Goal: Task Accomplishment & Management: Use online tool/utility

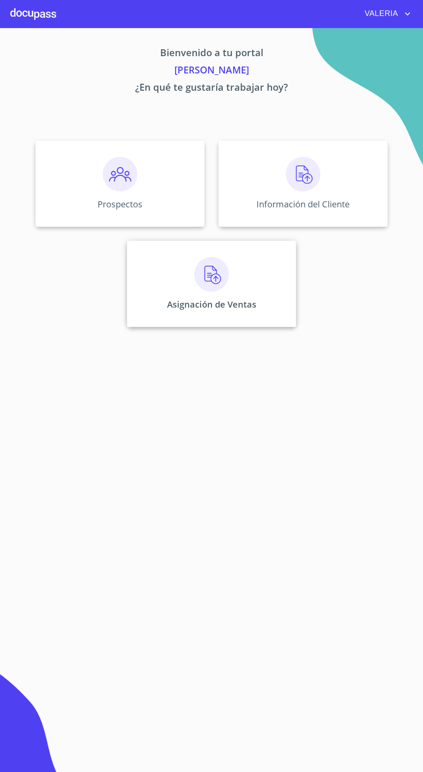
click at [215, 296] on div "Asignación de Ventas" at bounding box center [211, 284] width 169 height 86
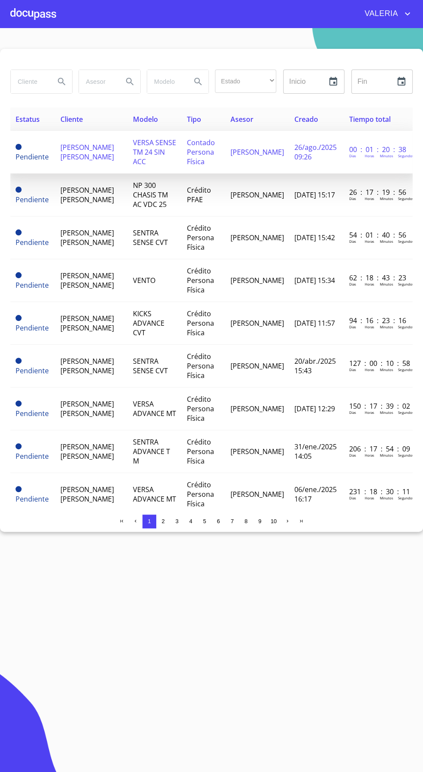
click at [139, 144] on span "VERSA SENSE TM 24 SIN ACC" at bounding box center [154, 152] width 43 height 29
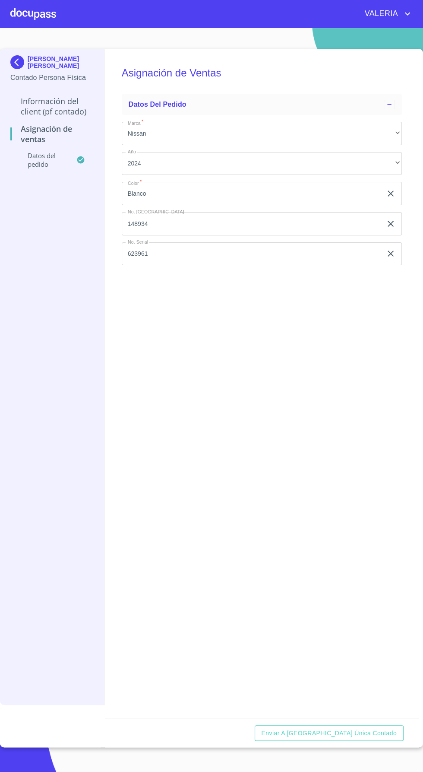
scroll to position [37, 0]
click at [372, 739] on span "Enviar a [GEOGRAPHIC_DATA] única contado" at bounding box center [330, 733] width 136 height 11
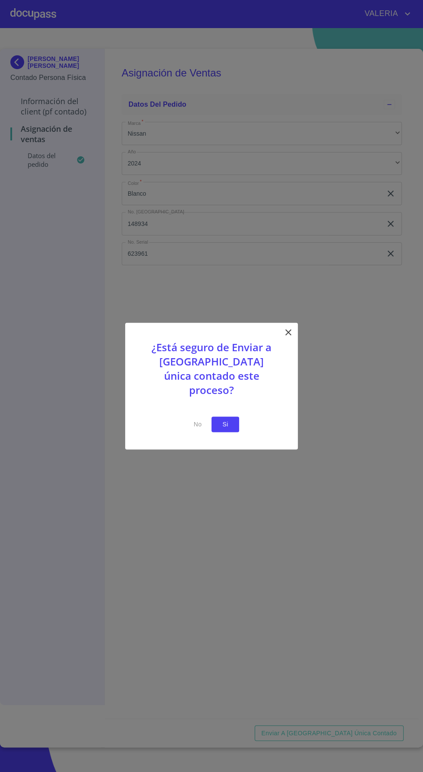
click at [226, 422] on span "Si" at bounding box center [226, 424] width 14 height 11
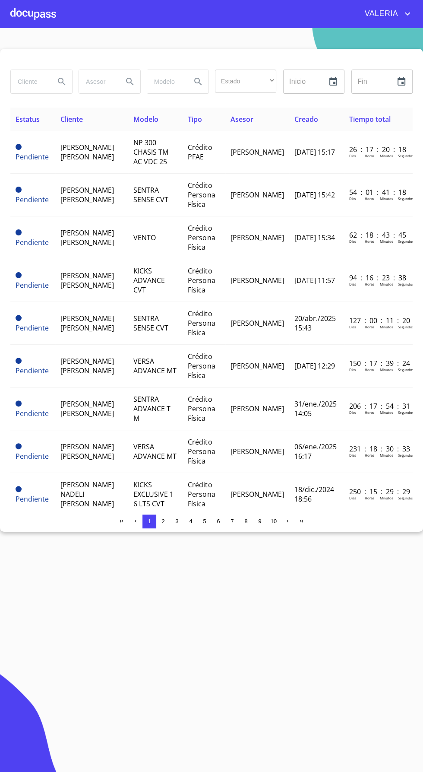
click at [35, 81] on input "search" at bounding box center [29, 81] width 37 height 23
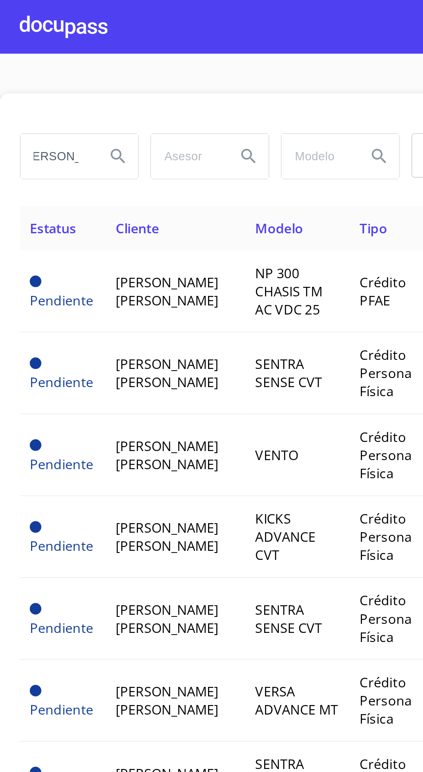
scroll to position [0, 12]
type input "[PERSON_NAME] [PERSON_NAME]"
click at [59, 83] on icon "Search" at bounding box center [62, 81] width 10 height 10
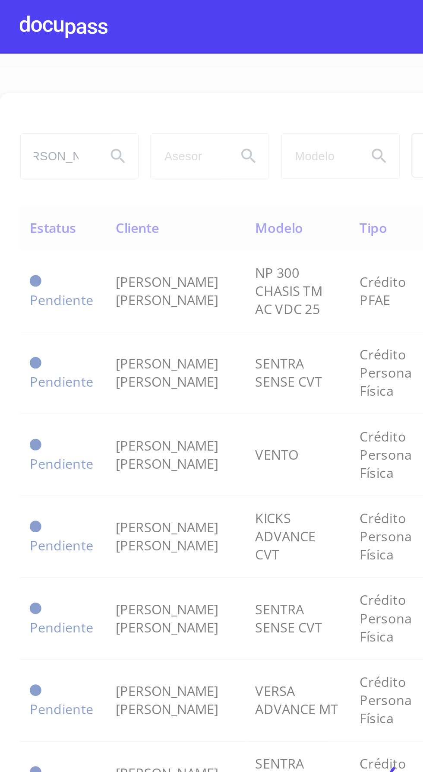
scroll to position [0, 0]
